Goal: Task Accomplishment & Management: Use online tool/utility

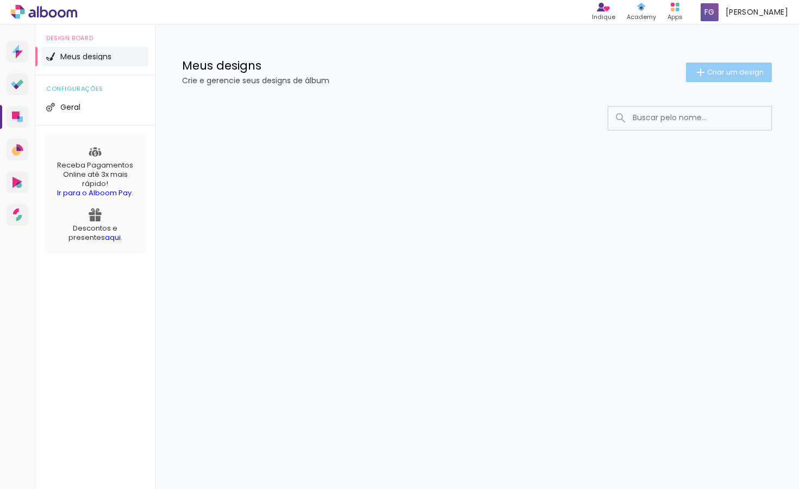
click at [713, 71] on span "Criar um design" at bounding box center [735, 71] width 57 height 7
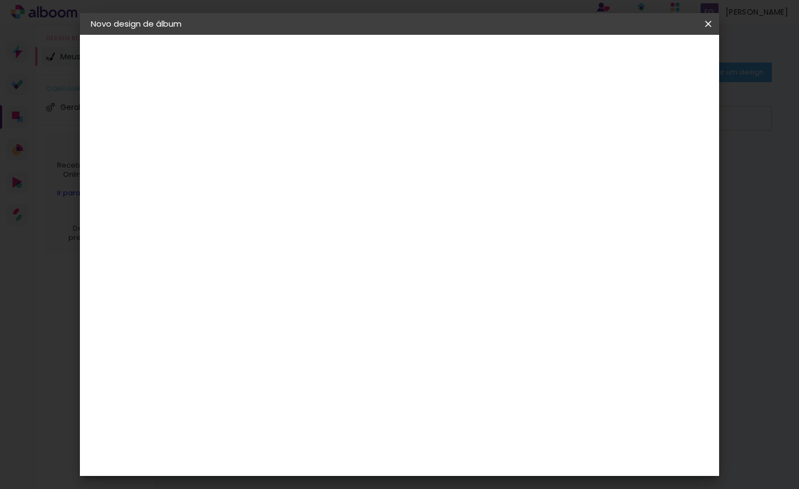
click at [269, 147] on input at bounding box center [269, 146] width 0 height 17
type input "b"
type input "BODAS [PERSON_NAME] E [PERSON_NAME]"
type paper-input "BODAS [PERSON_NAME] E [PERSON_NAME]"
click at [0, 0] on slot "Avançar" at bounding box center [0, 0] width 0 height 0
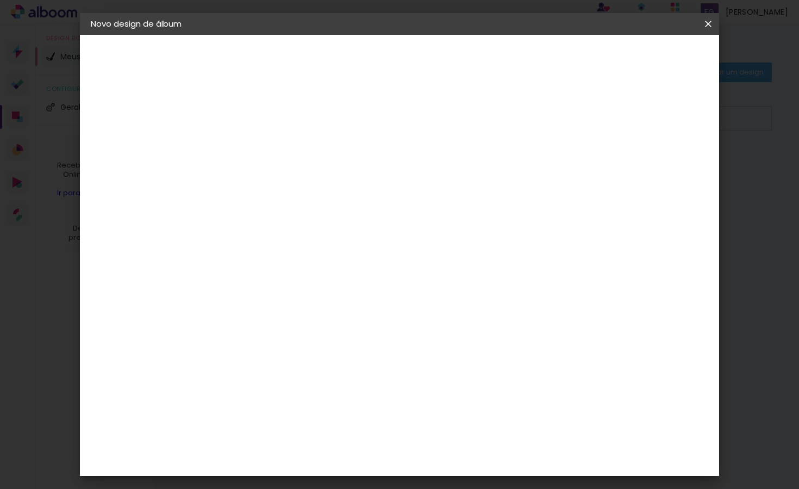
scroll to position [1431, 0]
click at [0, 0] on slot "Avançar" at bounding box center [0, 0] width 0 height 0
click at [324, 183] on iron-icon at bounding box center [317, 189] width 13 height 13
click at [475, 178] on paper-item "Encadernados" at bounding box center [469, 181] width 217 height 22
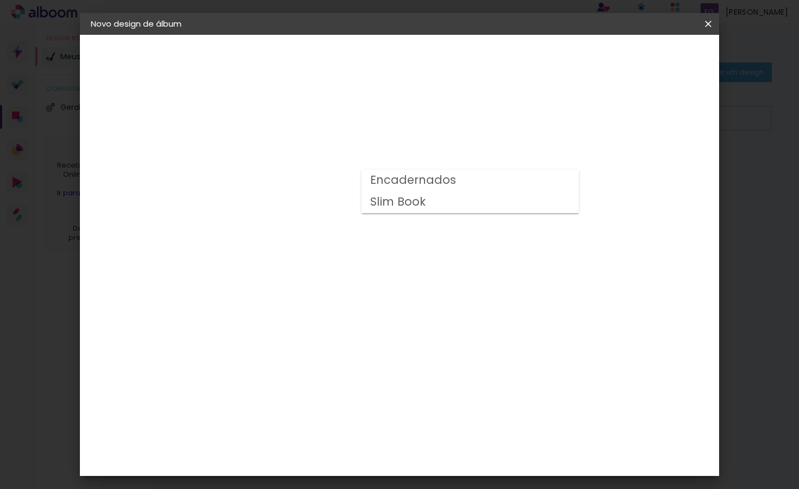
type input "Encadernados"
click at [342, 326] on span "25 x 50" at bounding box center [316, 337] width 51 height 22
click at [0, 0] on slot "Avançar" at bounding box center [0, 0] width 0 height 0
click at [640, 57] on span "Iniciar design" at bounding box center [615, 58] width 49 height 8
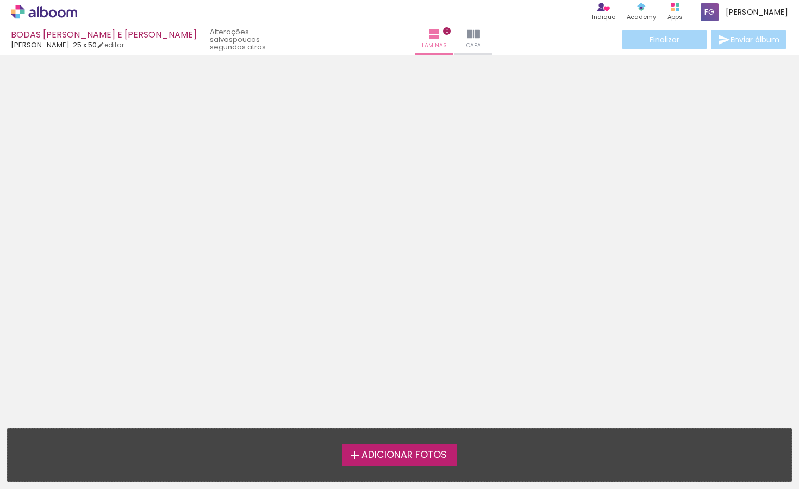
click at [408, 454] on span "Adicionar Fotos" at bounding box center [403, 455] width 85 height 10
click at [0, 0] on input "file" at bounding box center [0, 0] width 0 height 0
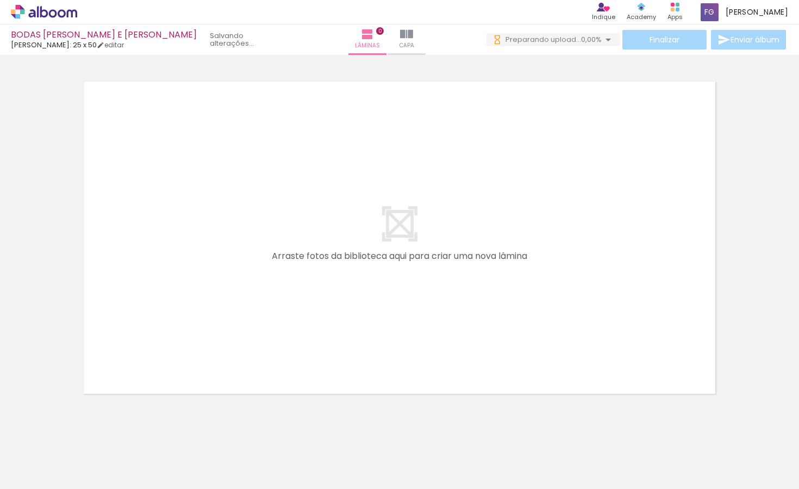
click at [58, 456] on iron-icon at bounding box center [55, 456] width 9 height 9
click at [0, 0] on slot "Todas as fotos" at bounding box center [0, 0] width 0 height 0
click at [606, 42] on iron-icon at bounding box center [608, 39] width 13 height 13
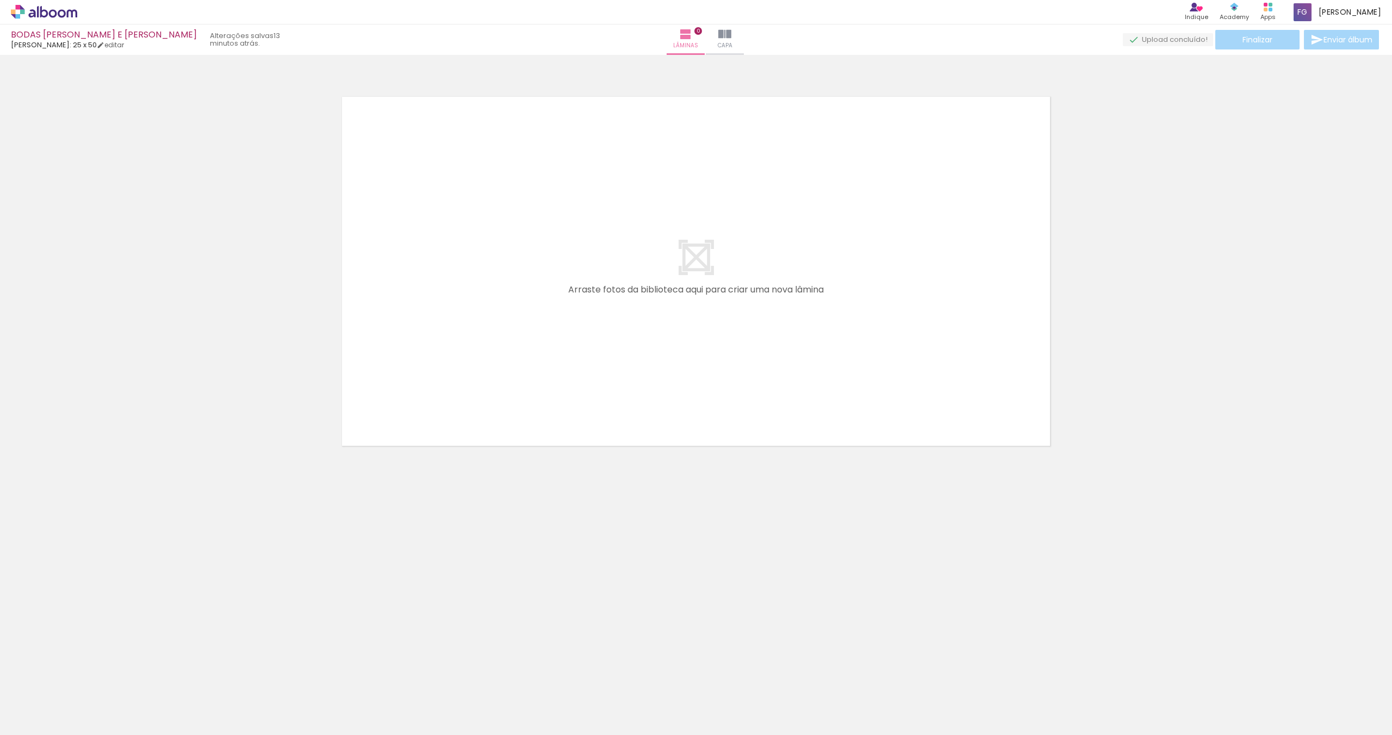
scroll to position [0, 0]
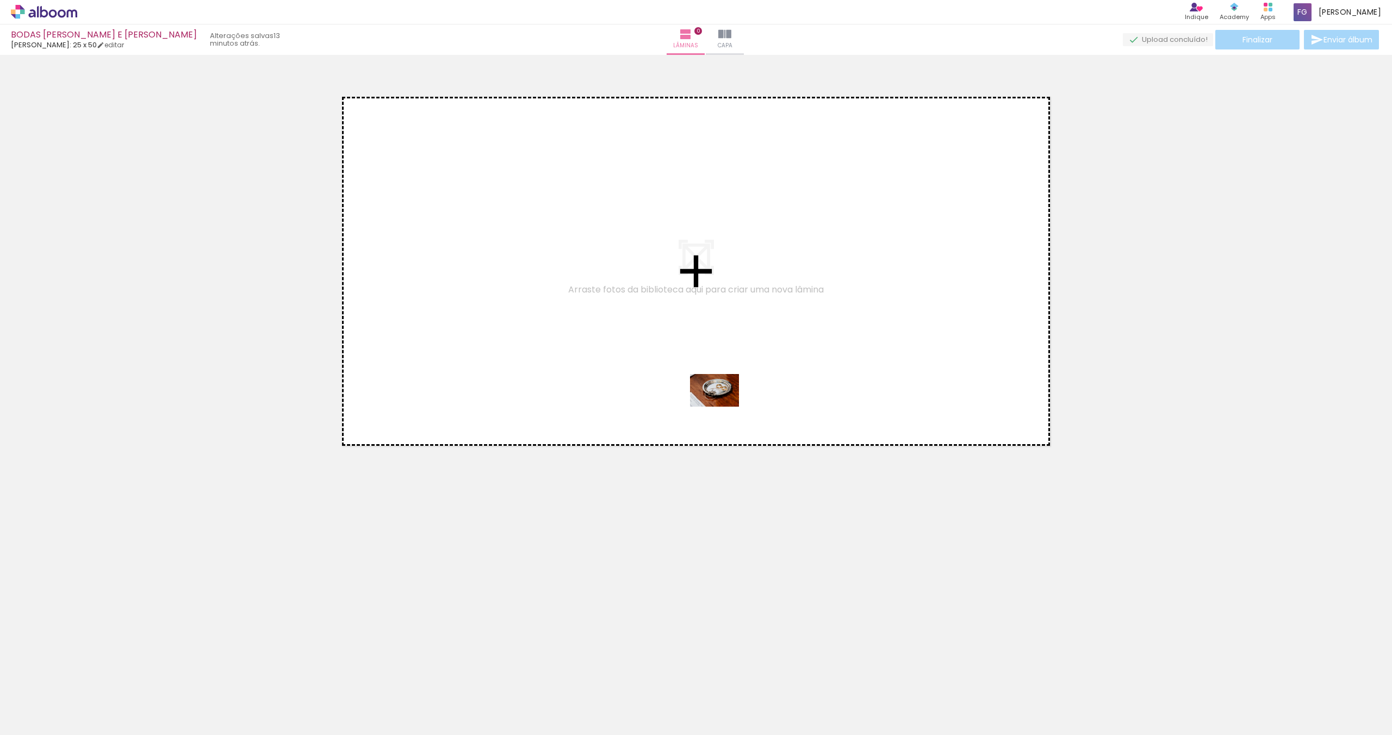
drag, startPoint x: 687, startPoint y: 619, endPoint x: 724, endPoint y: 376, distance: 245.2
click at [724, 376] on quentale-workspace at bounding box center [696, 367] width 1392 height 735
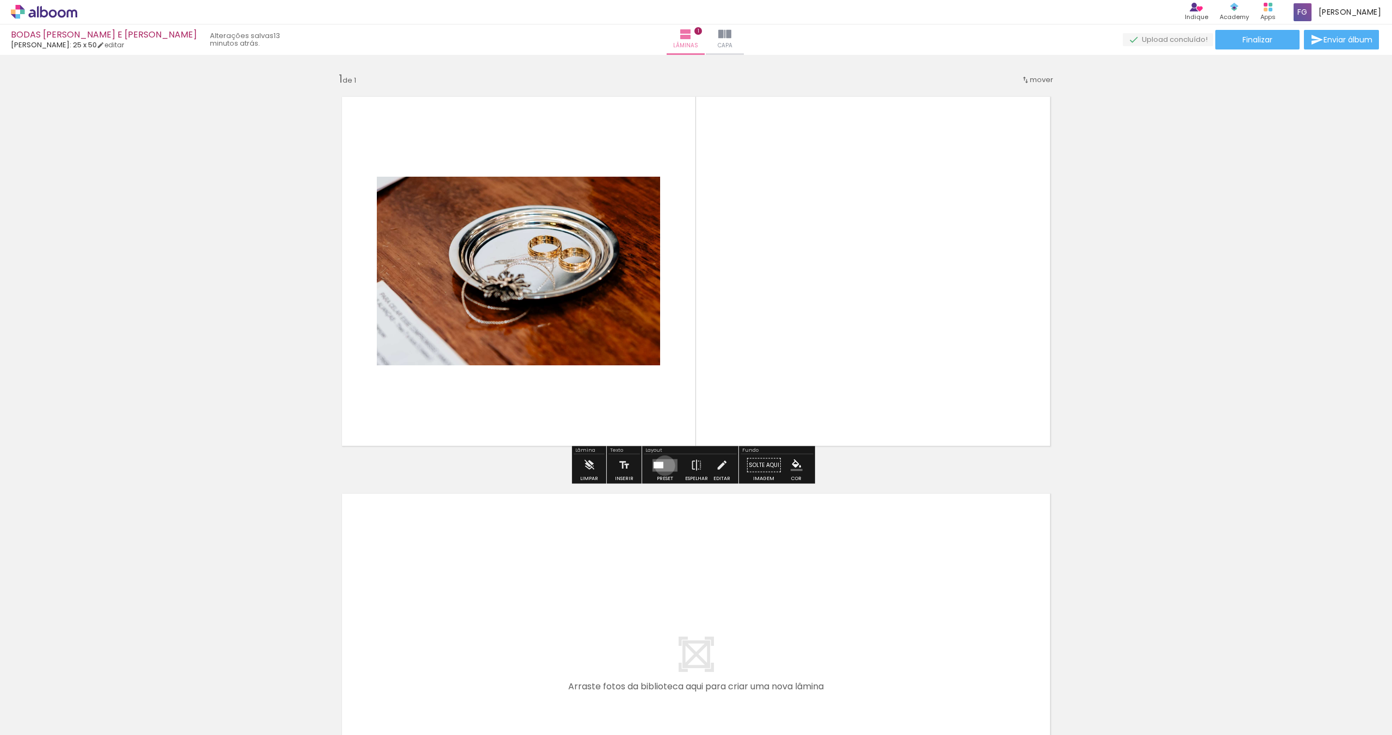
click at [662, 465] on quentale-layouter at bounding box center [664, 465] width 25 height 13
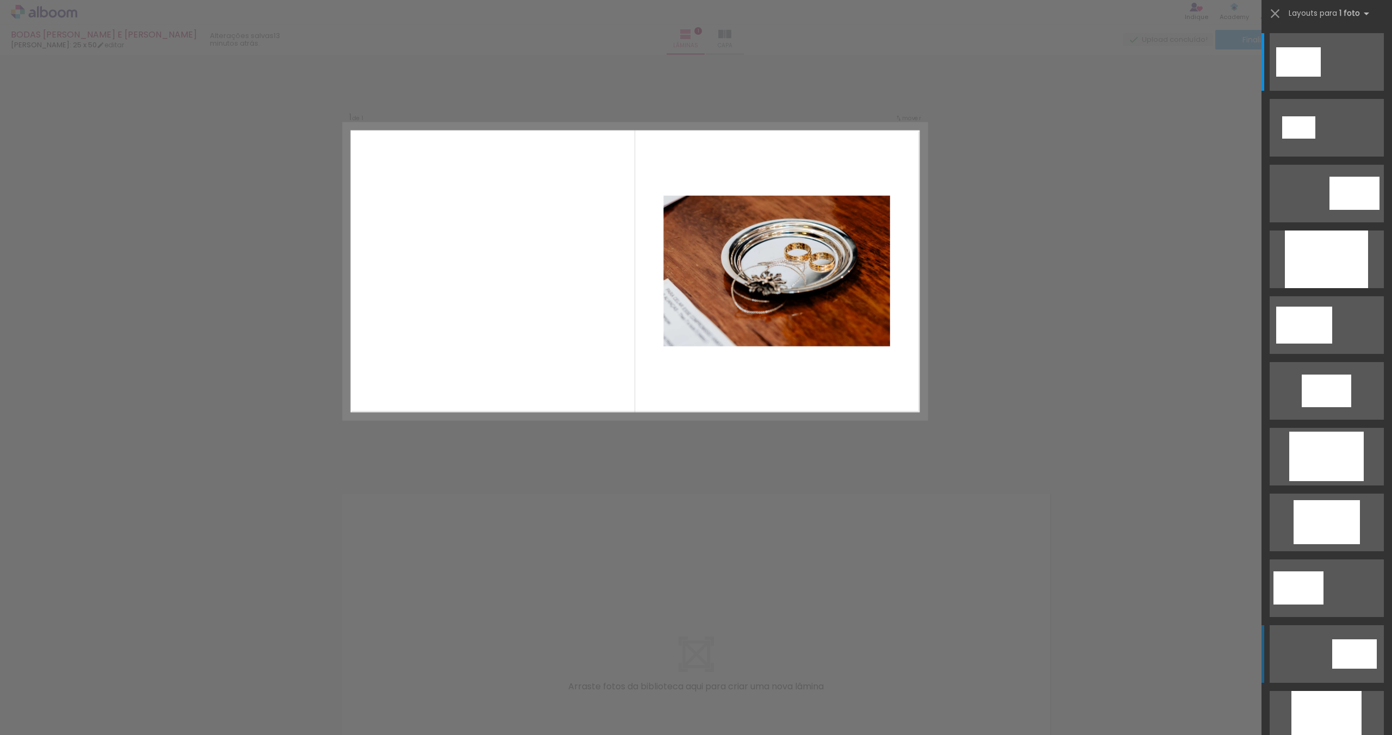
click at [799, 488] on div at bounding box center [1354, 653] width 45 height 29
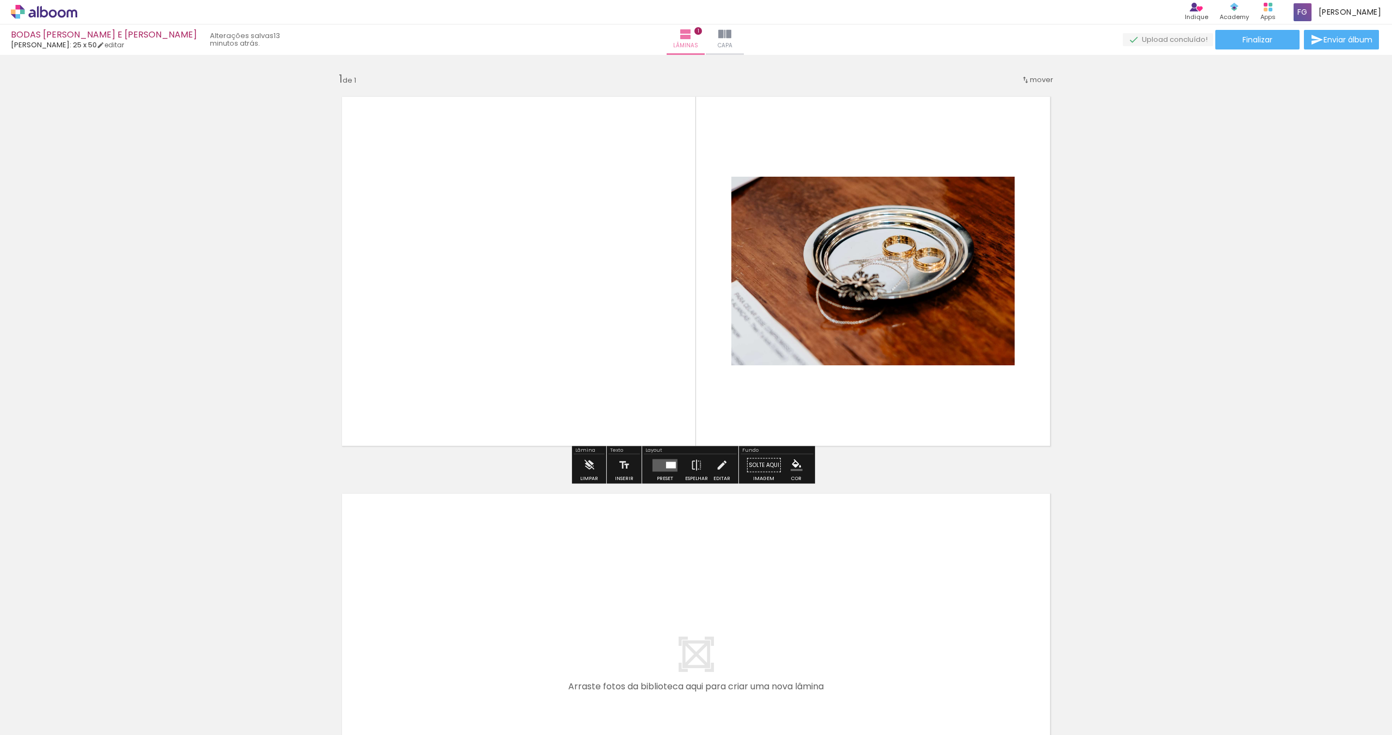
click at [799, 278] on quentale-photo at bounding box center [872, 271] width 283 height 189
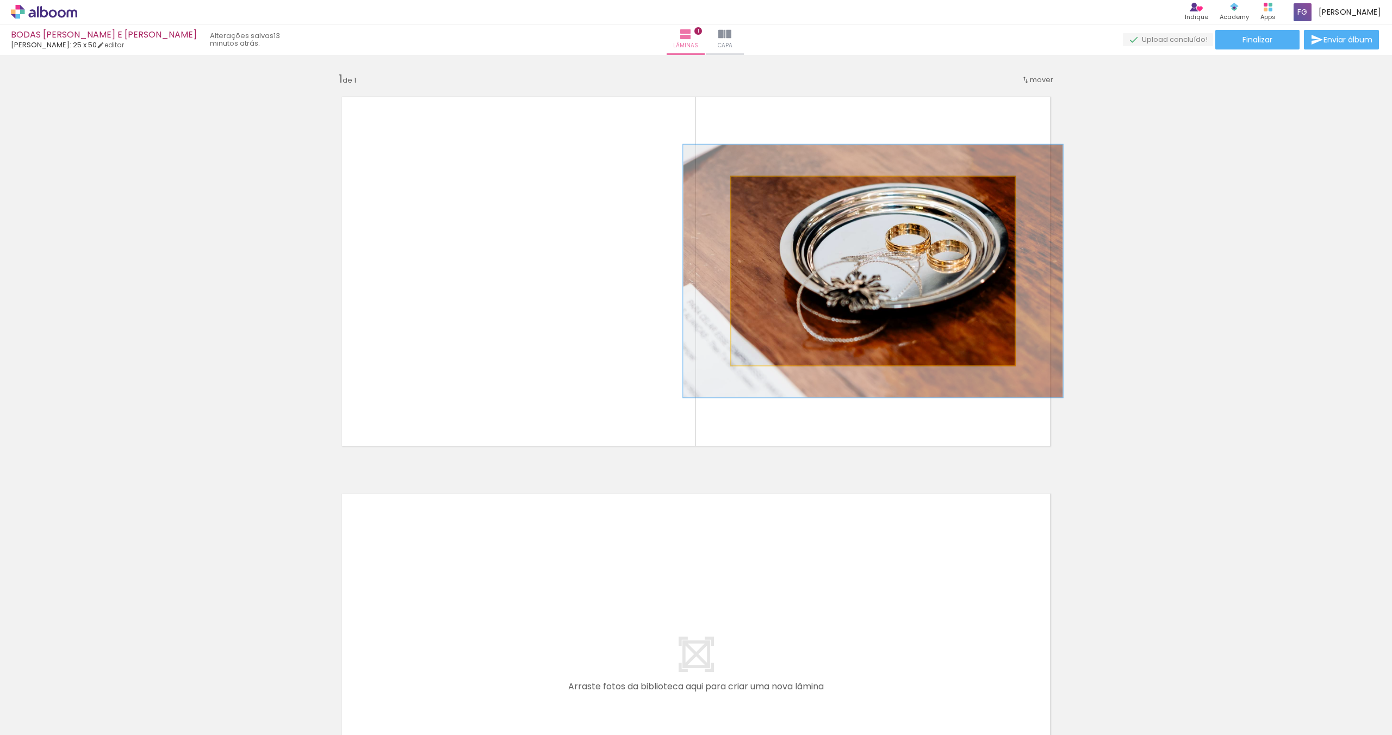
drag, startPoint x: 753, startPoint y: 188, endPoint x: 766, endPoint y: 187, distance: 13.1
type paper-slider "134"
click at [766, 187] on div at bounding box center [770, 188] width 10 height 10
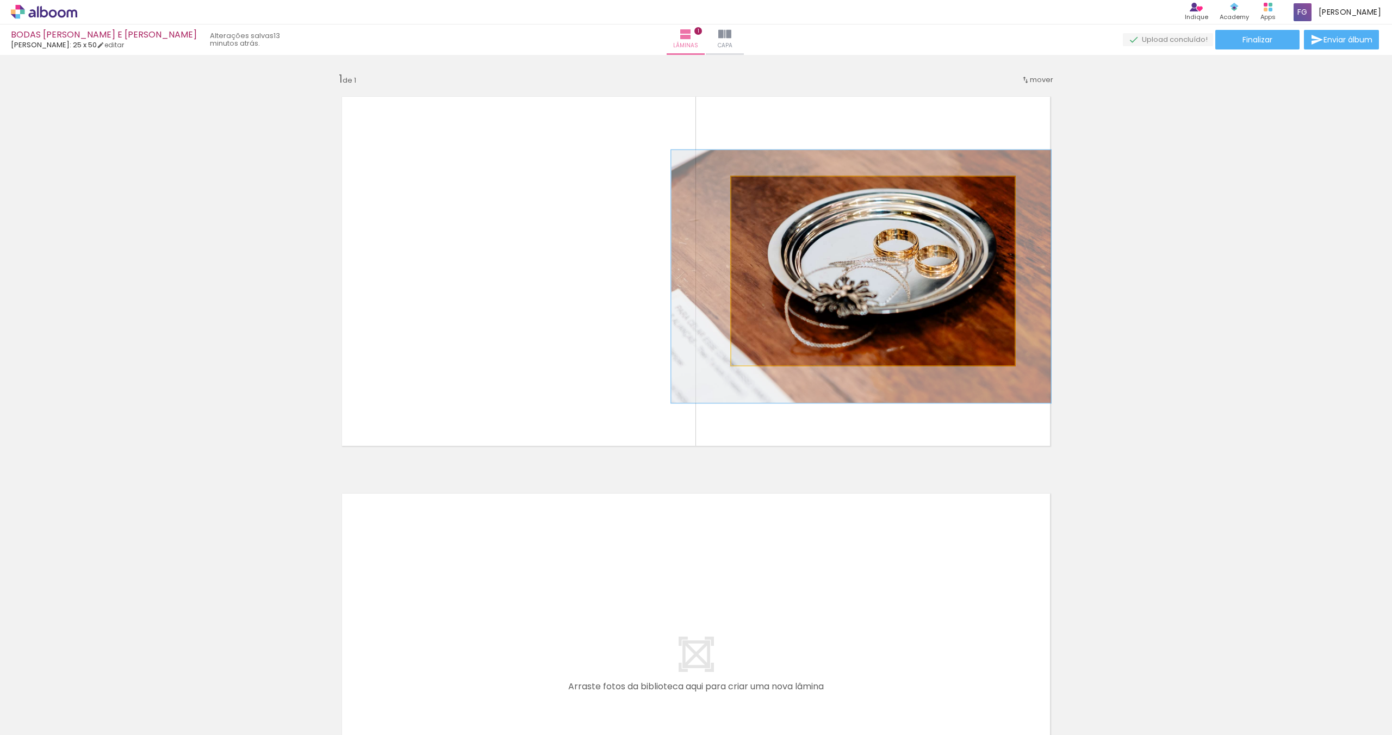
drag, startPoint x: 866, startPoint y: 232, endPoint x: 855, endPoint y: 237, distance: 12.6
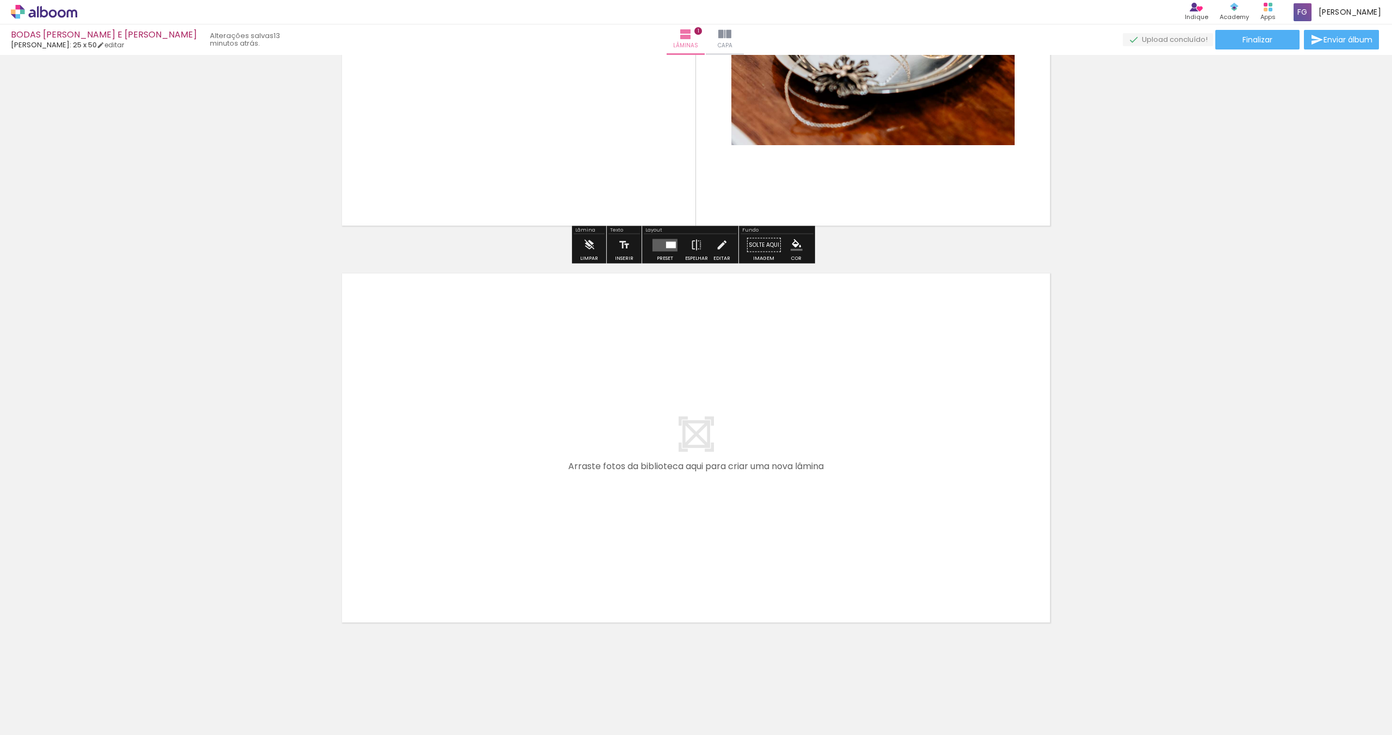
scroll to position [224, 0]
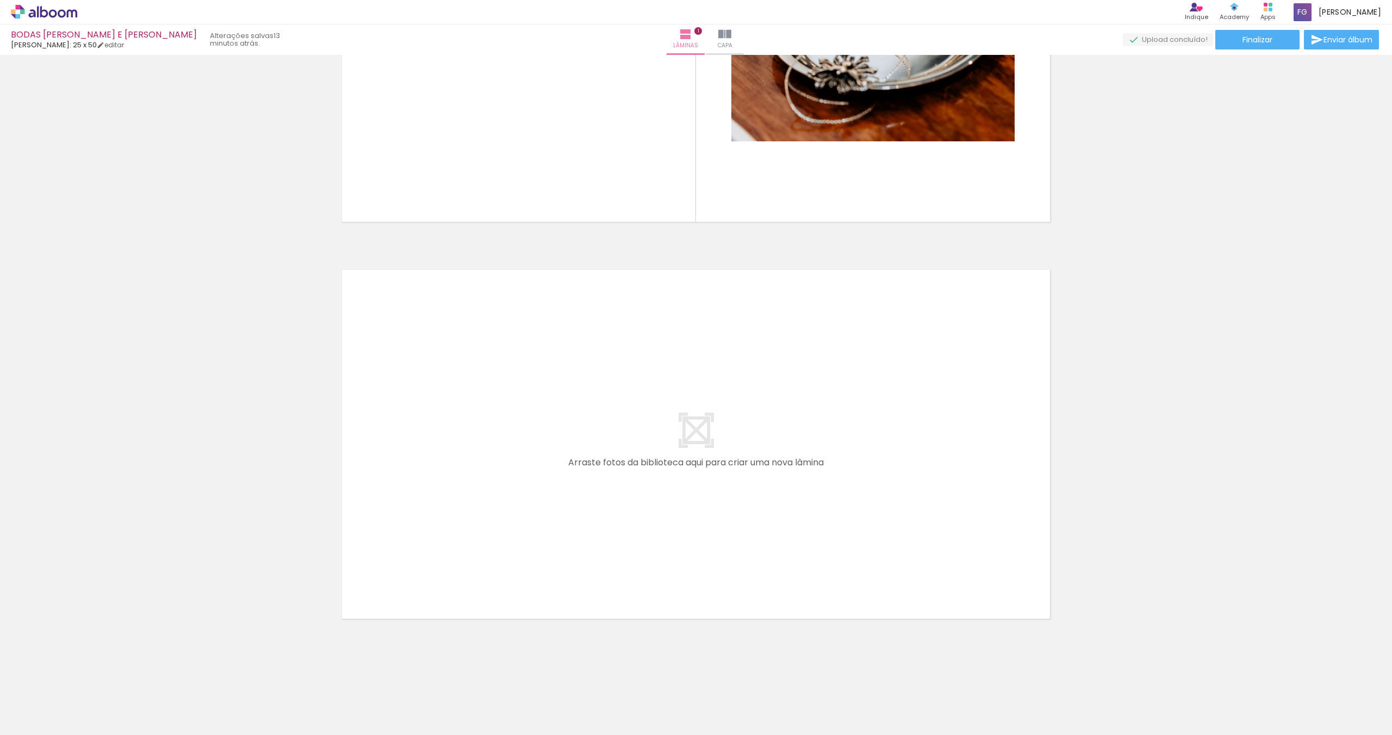
click at [124, 488] on div at bounding box center [109, 699] width 54 height 36
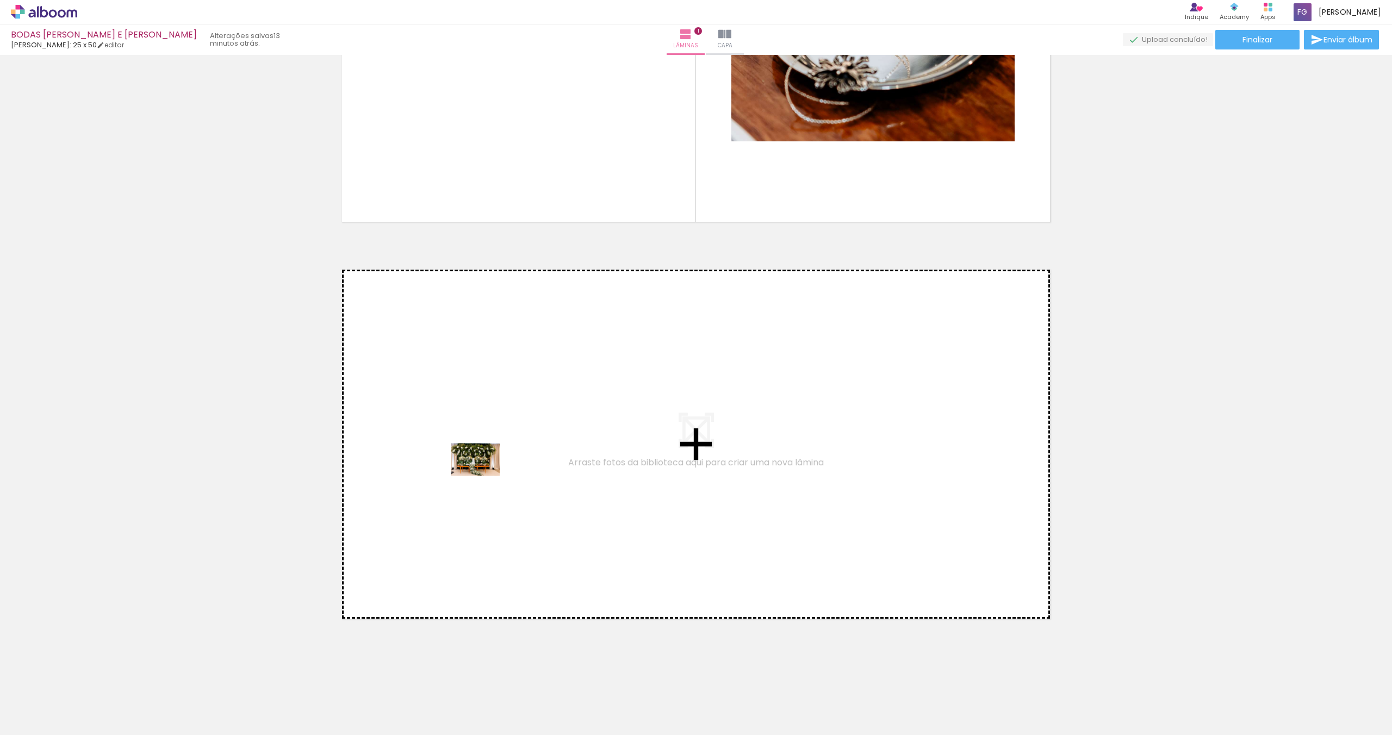
drag, startPoint x: 127, startPoint y: 700, endPoint x: 485, endPoint y: 474, distance: 423.6
click at [485, 474] on quentale-workspace at bounding box center [696, 367] width 1392 height 735
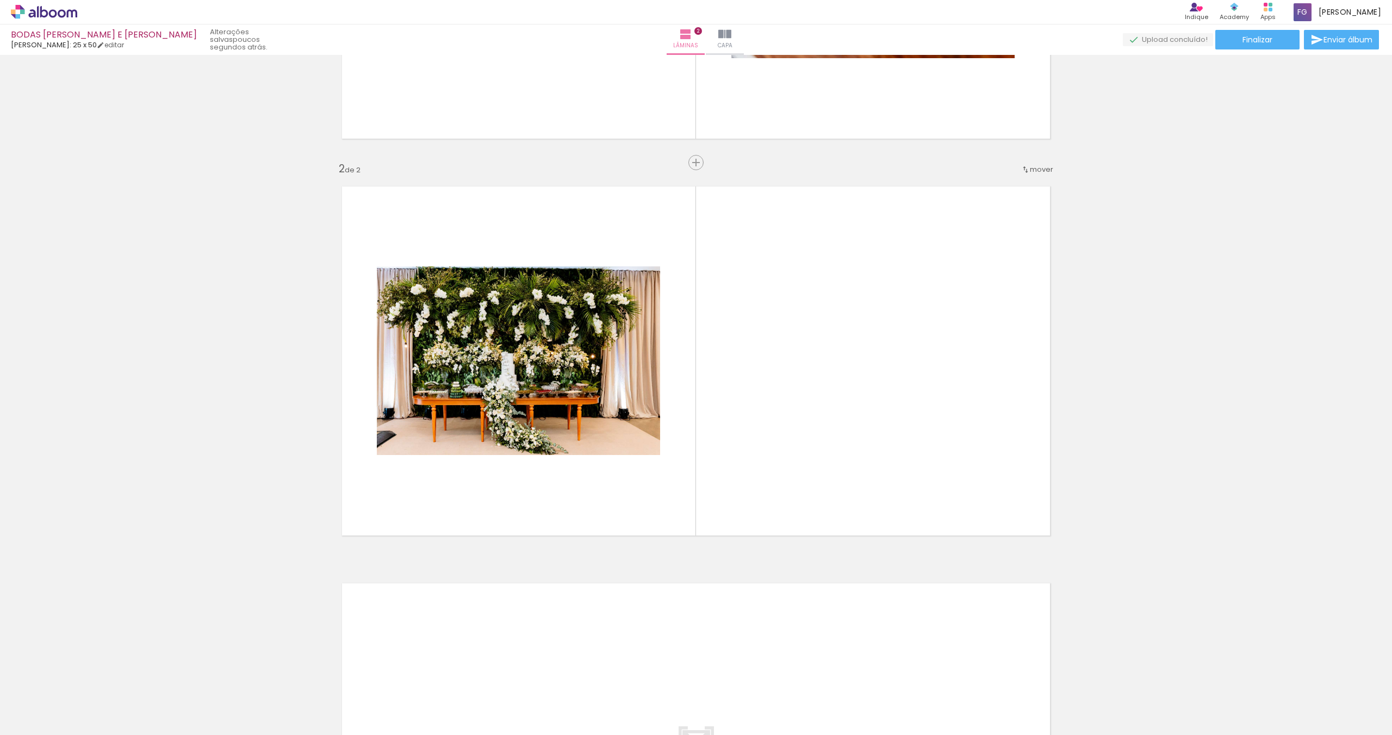
scroll to position [0, 901]
drag, startPoint x: 925, startPoint y: 703, endPoint x: 887, endPoint y: 447, distance: 258.8
click at [799, 447] on quentale-workspace at bounding box center [696, 367] width 1392 height 735
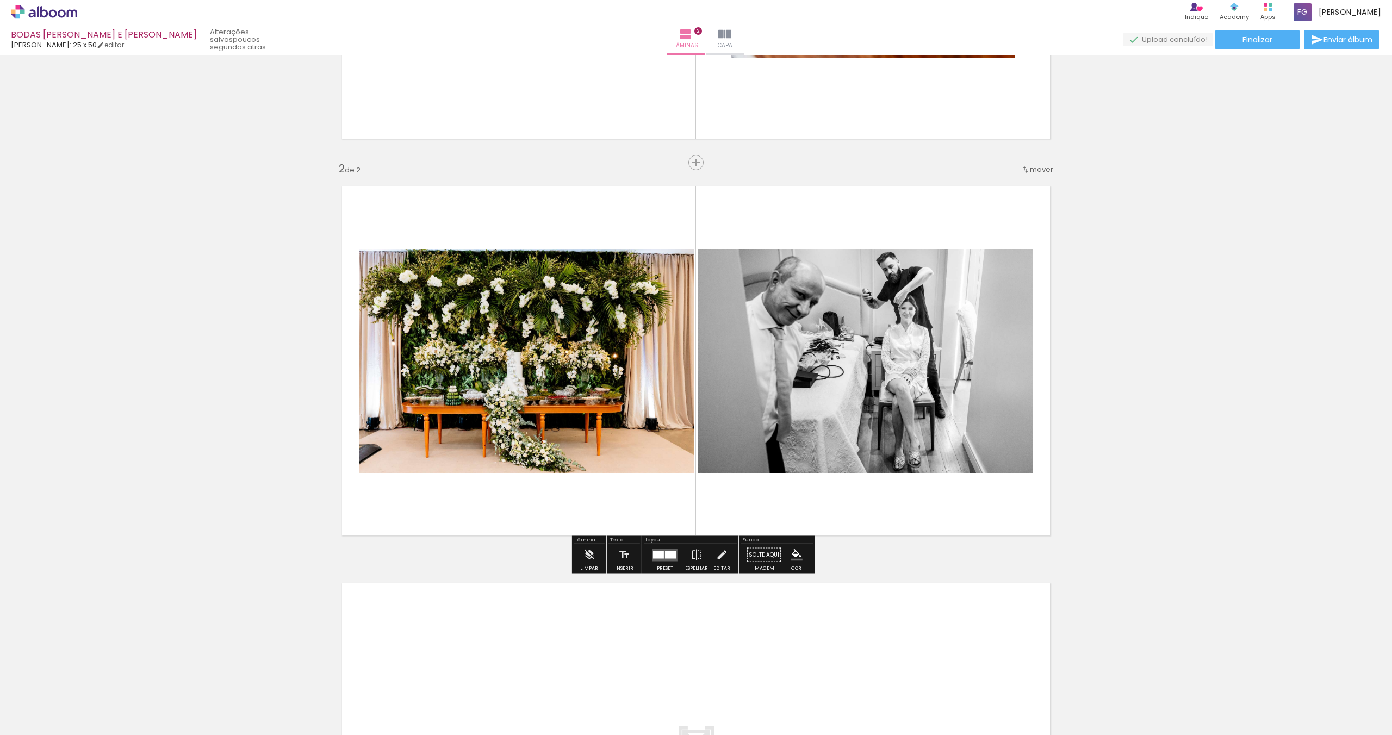
click at [657, 488] on div at bounding box center [658, 555] width 11 height 8
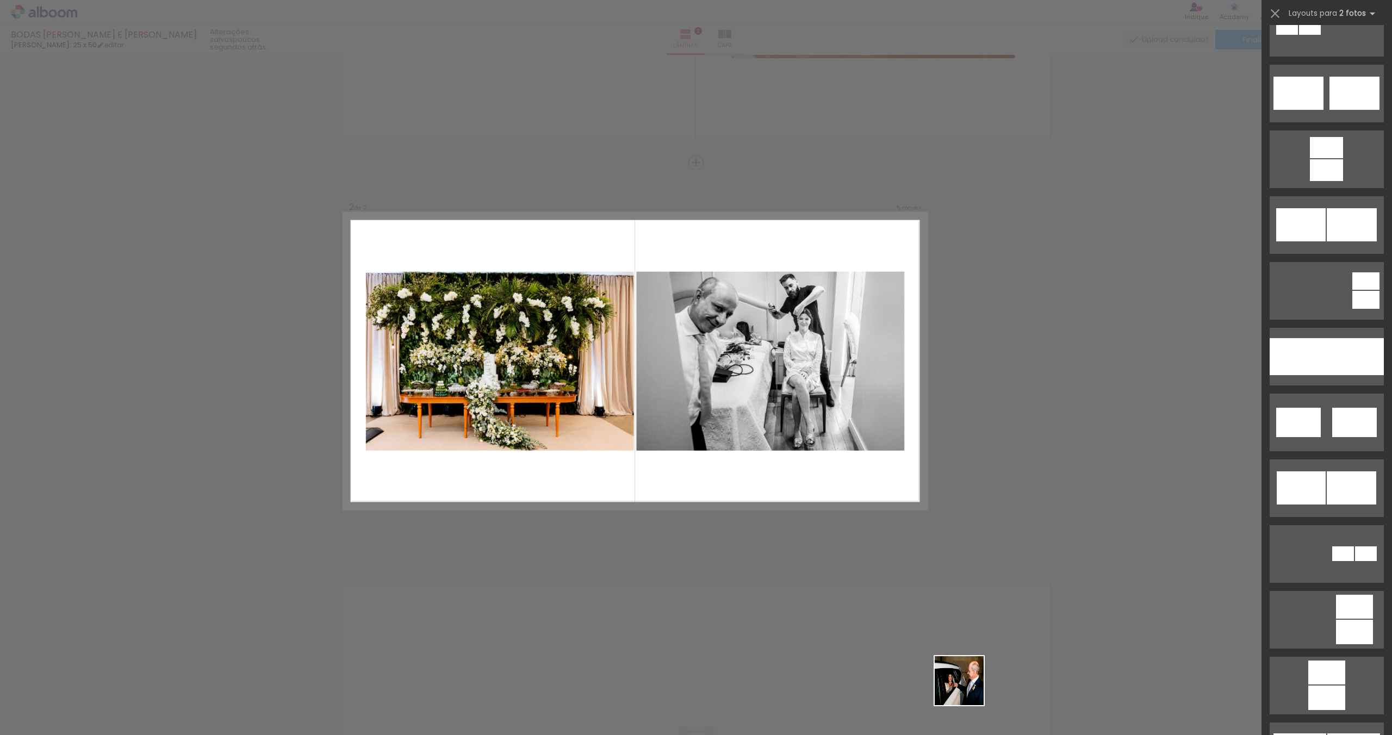
scroll to position [0, 0]
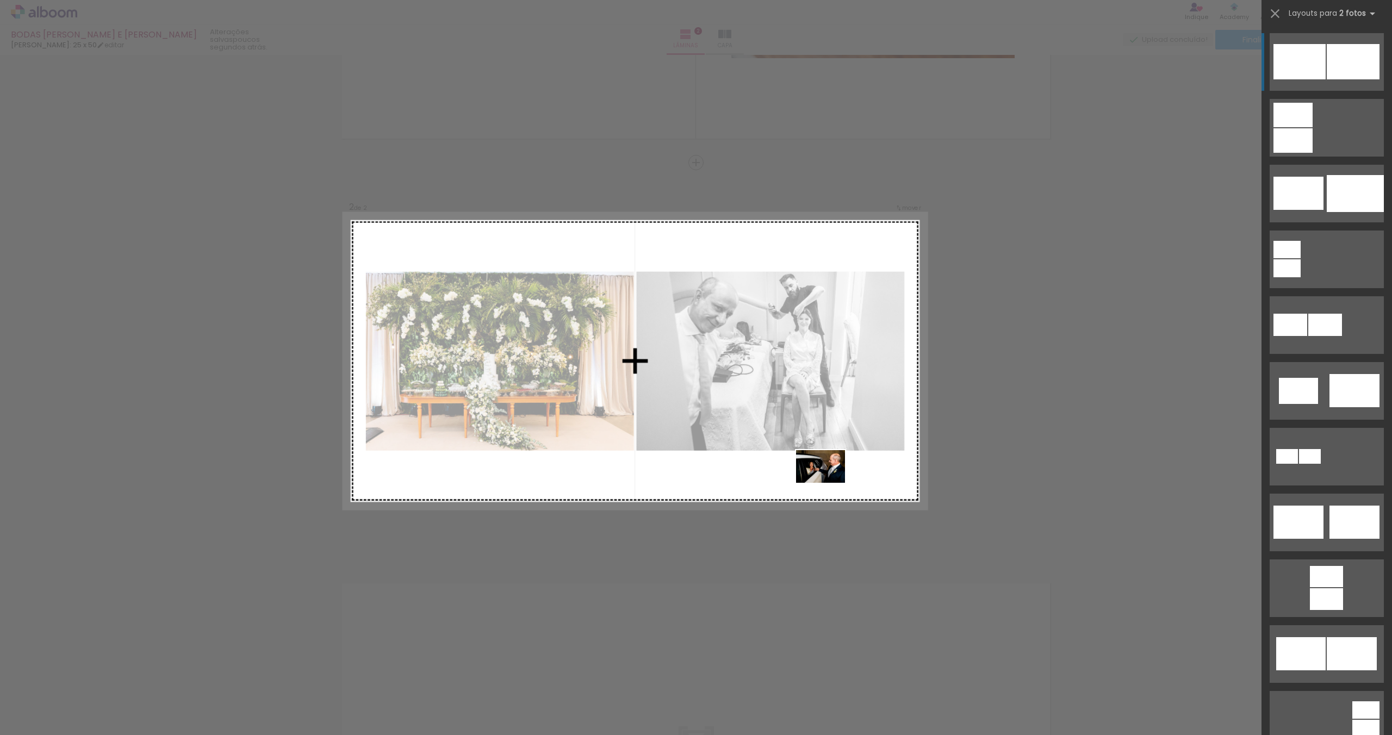
drag, startPoint x: 972, startPoint y: 709, endPoint x: 828, endPoint y: 483, distance: 268.3
click at [799, 483] on quentale-workspace at bounding box center [696, 367] width 1392 height 735
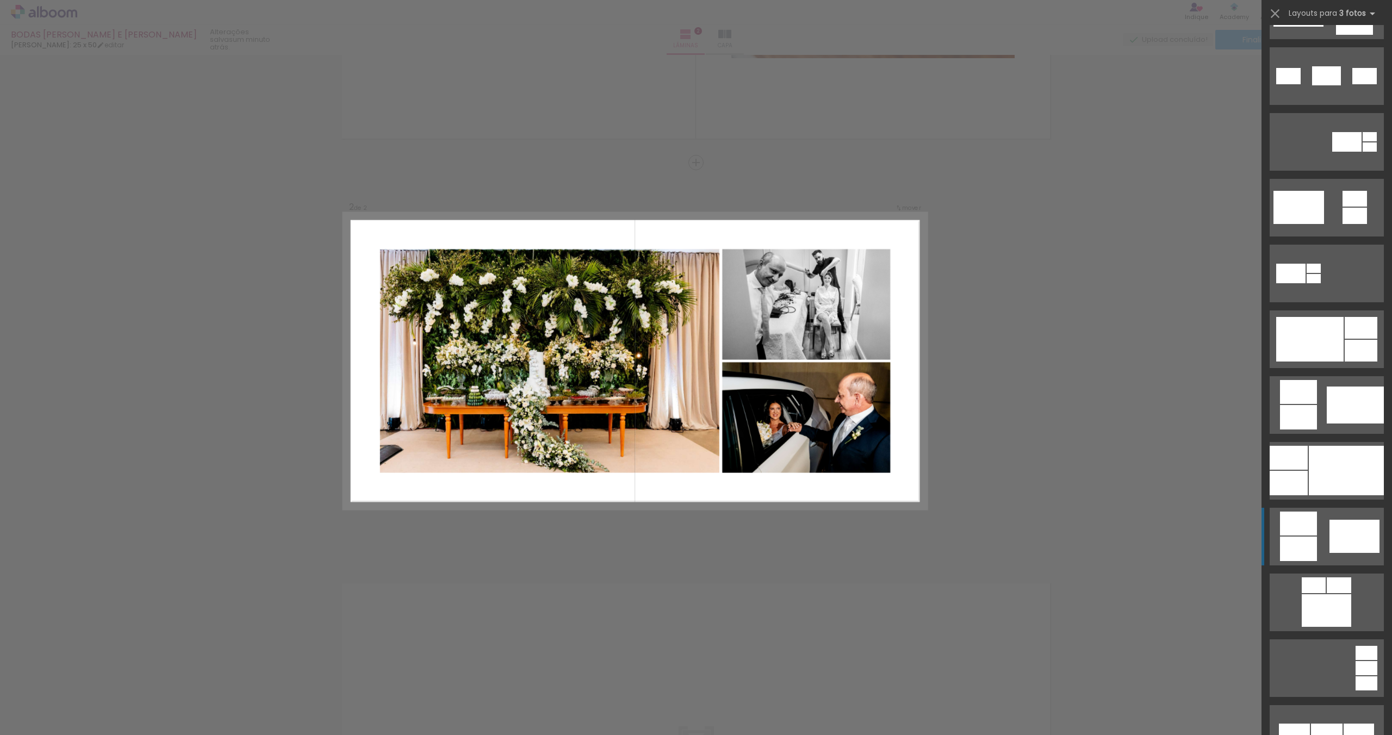
scroll to position [87, 0]
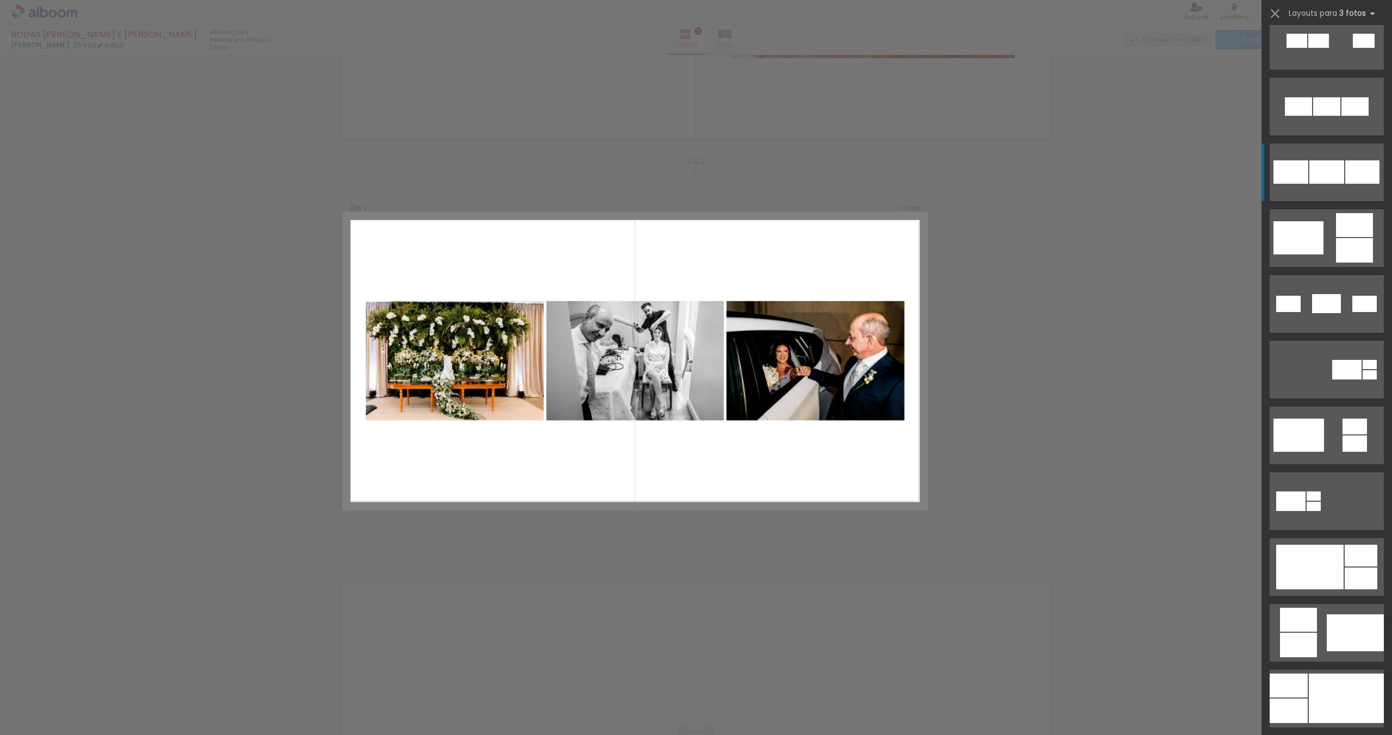
click at [799, 179] on div at bounding box center [1326, 171] width 35 height 23
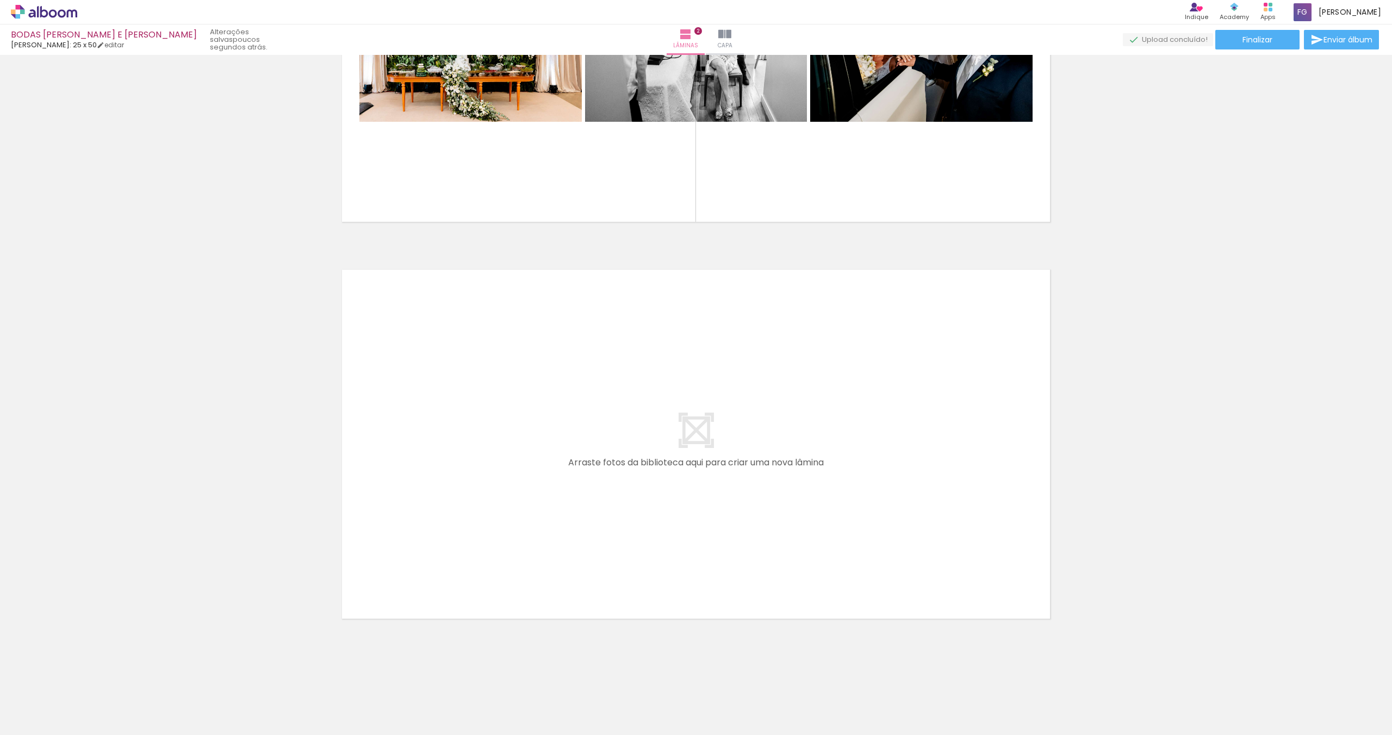
scroll to position [0, 721]
